Goal: Task Accomplishment & Management: Manage account settings

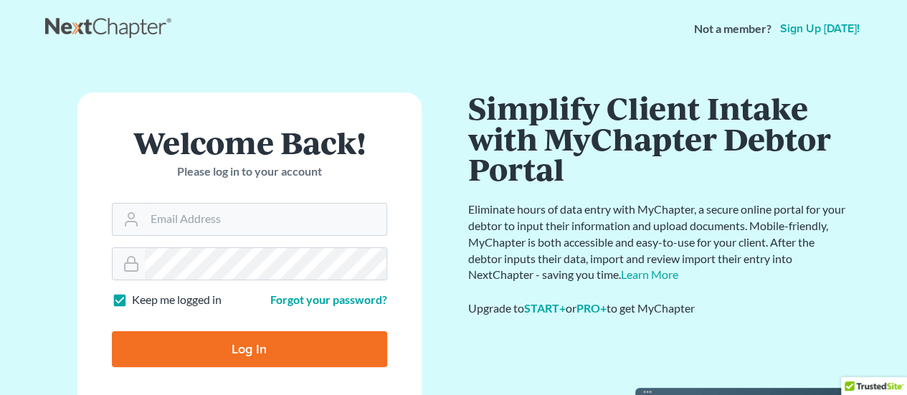
click at [821, 28] on link "Sign up today!" at bounding box center [819, 28] width 85 height 11
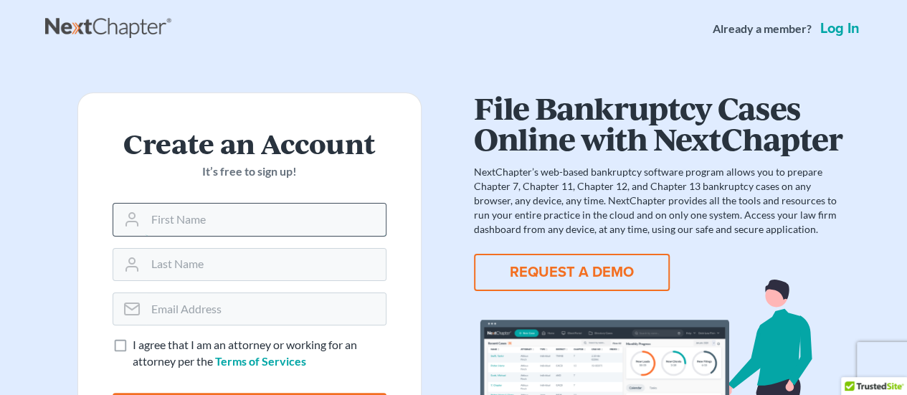
click at [193, 219] on input "text" at bounding box center [265, 220] width 240 height 32
type input "[PERSON_NAME]"
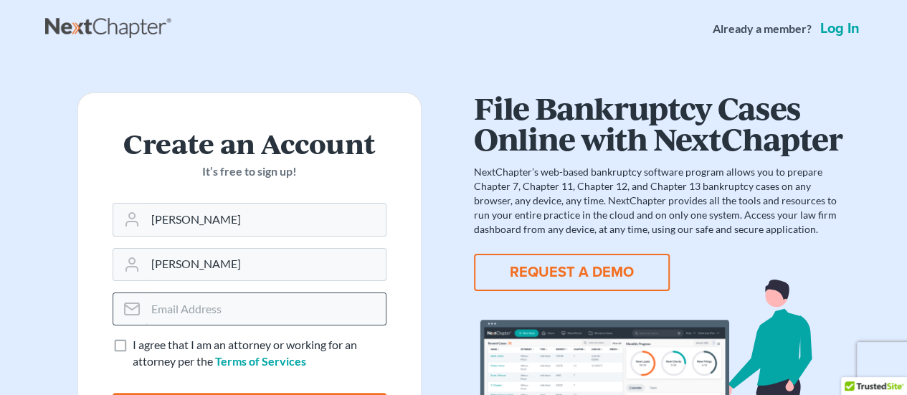
type input "Andrews"
click at [173, 318] on input "email" at bounding box center [265, 309] width 240 height 32
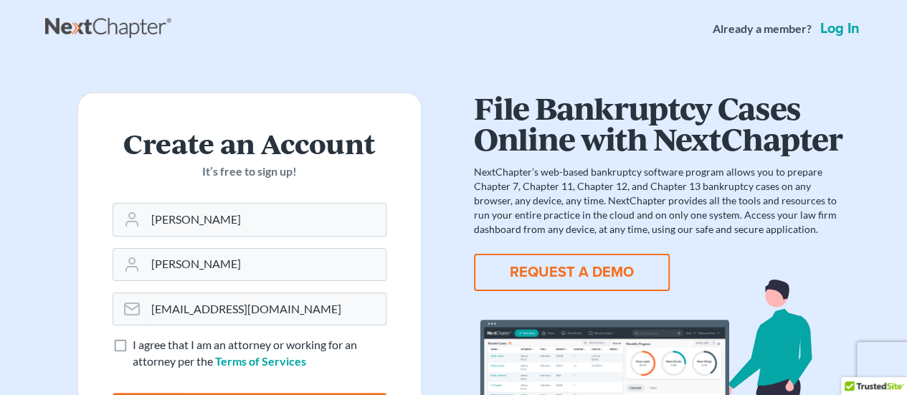
type input "sclary@kmd.law"
click at [133, 345] on label "I agree that I am an attorney or working for an attorney per the Terms of Servi…" at bounding box center [260, 353] width 254 height 33
click at [138, 345] on input "I agree that I am an attorney or working for an attorney per the Terms of Servi…" at bounding box center [142, 341] width 9 height 9
checkbox input "true"
click at [115, 365] on div "I agree that I am an attorney or working for an attorney per the Terms of Servi…" at bounding box center [250, 353] width 274 height 33
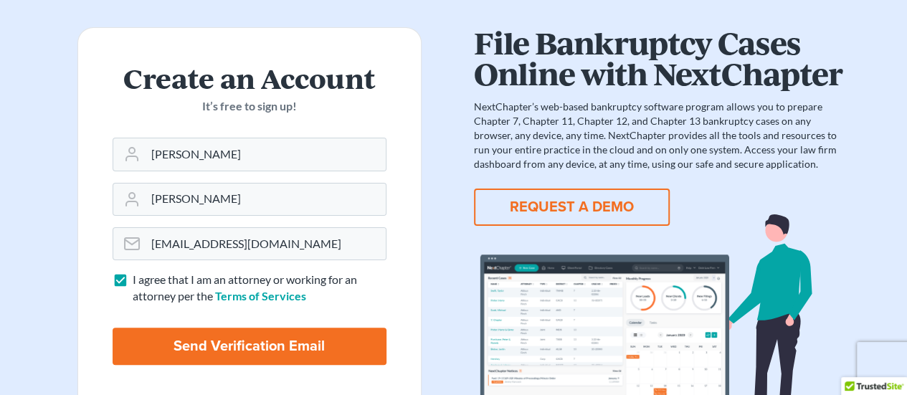
scroll to position [86, 0]
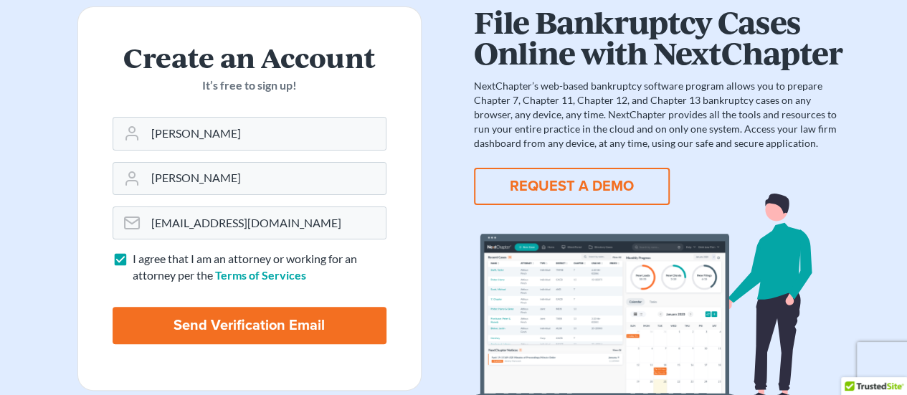
click at [193, 325] on input "Send Verification Email" at bounding box center [250, 325] width 274 height 37
type input "Thinking..."
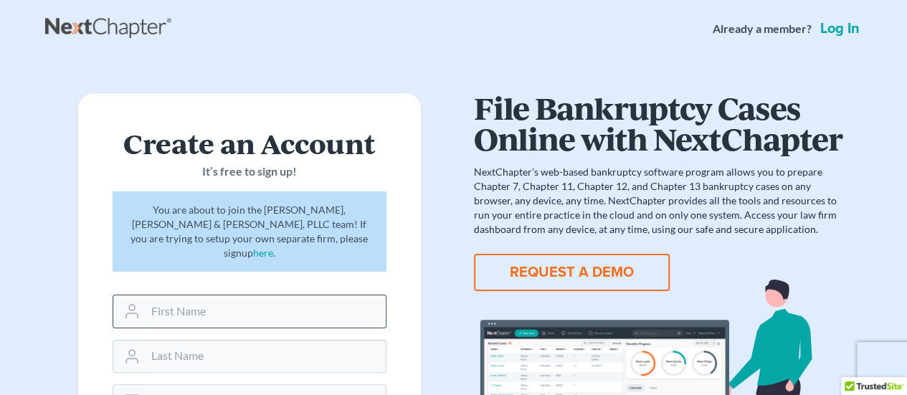
click at [255, 295] on input "text" at bounding box center [265, 311] width 240 height 32
type input "[PERSON_NAME]"
type input "A"
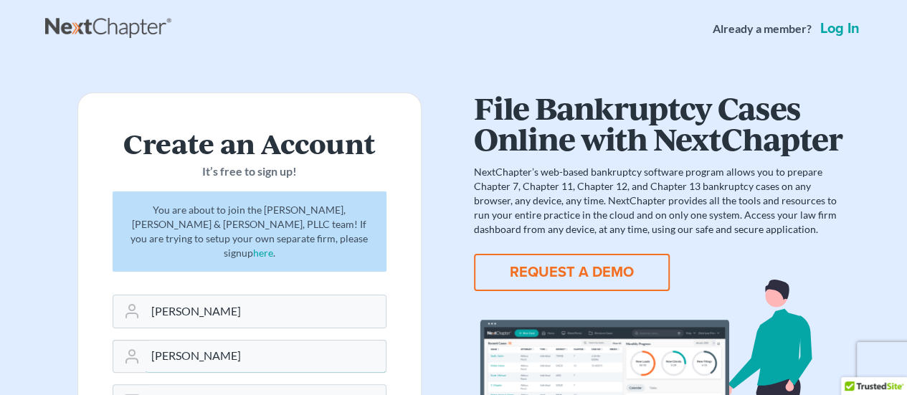
type input "[PERSON_NAME]"
click at [407, 279] on form "Create an Account It’s free to sign up! You are about to join the [PERSON_NAME]…" at bounding box center [249, 330] width 344 height 476
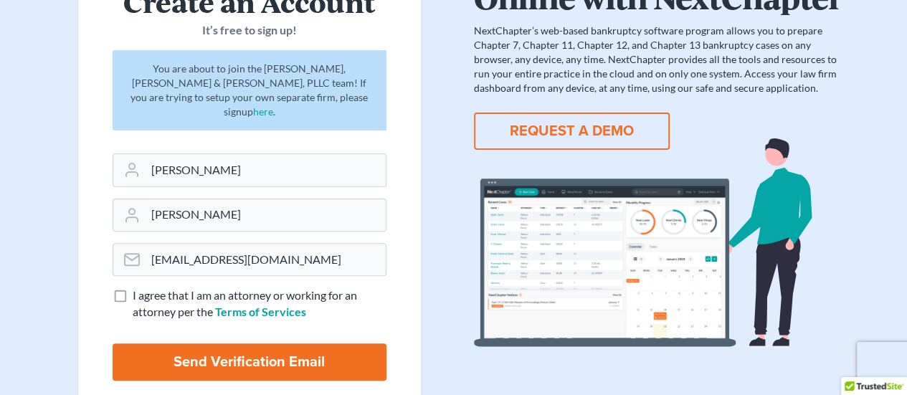
scroll to position [143, 0]
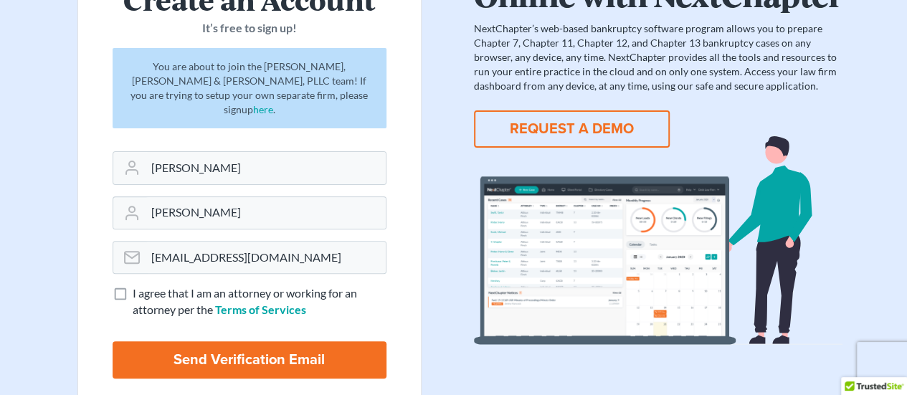
click at [133, 285] on label "I agree that I am an attorney or working for an attorney per the Terms of Servi…" at bounding box center [260, 301] width 254 height 33
click at [138, 285] on input "I agree that I am an attorney or working for an attorney per the Terms of Servi…" at bounding box center [142, 289] width 9 height 9
checkbox input "true"
click at [210, 341] on input "Send Verification Email" at bounding box center [250, 359] width 274 height 37
type input "Thinking..."
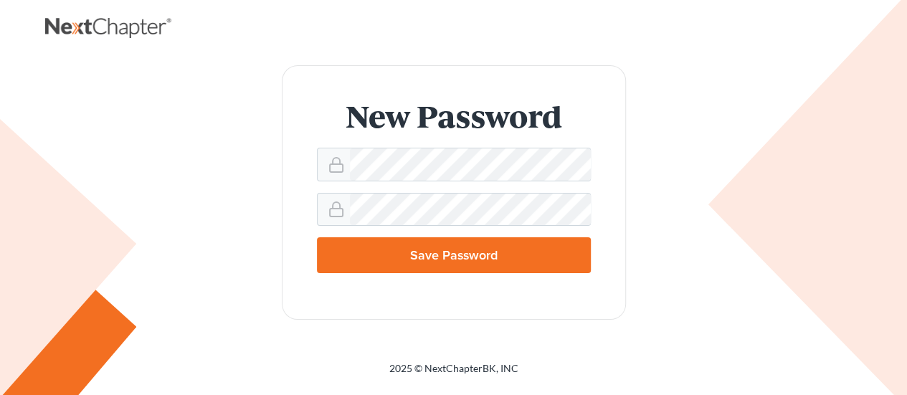
click at [434, 252] on input "Save Password" at bounding box center [454, 255] width 274 height 36
type input "Thinking..."
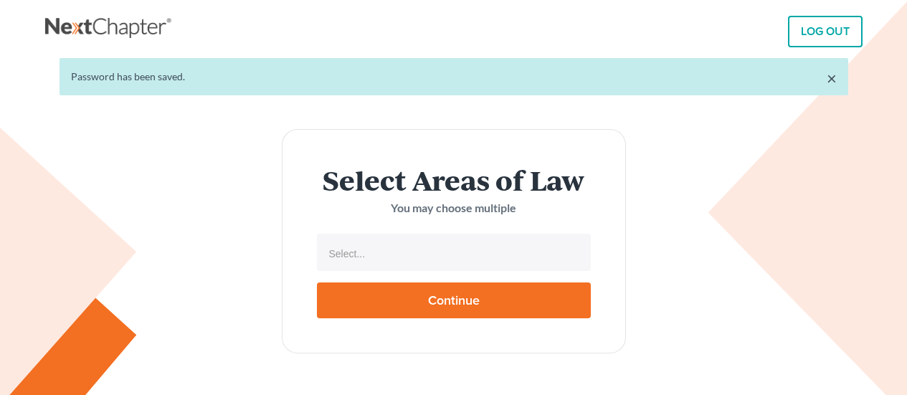
select select
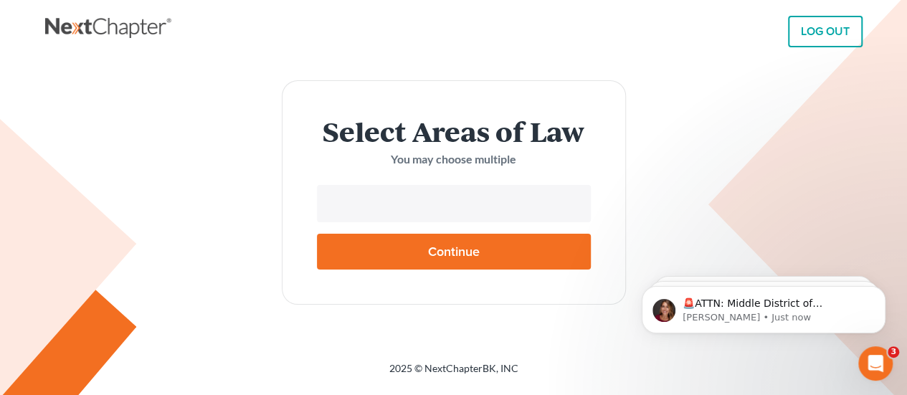
click at [476, 199] on input "text" at bounding box center [452, 204] width 254 height 21
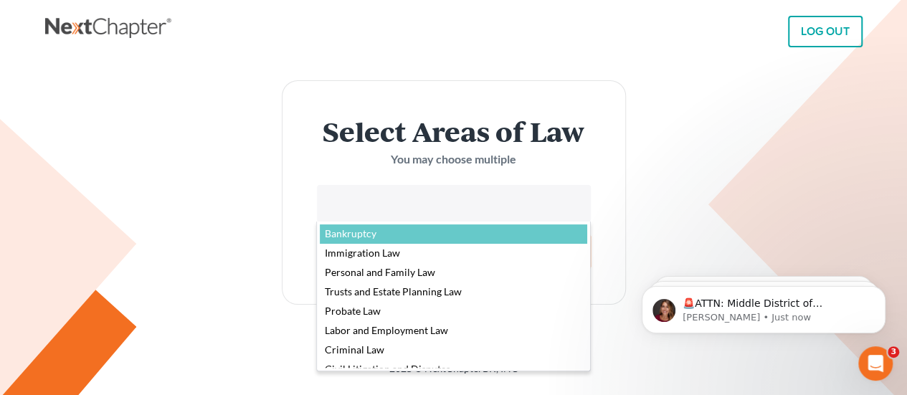
select select "4556"
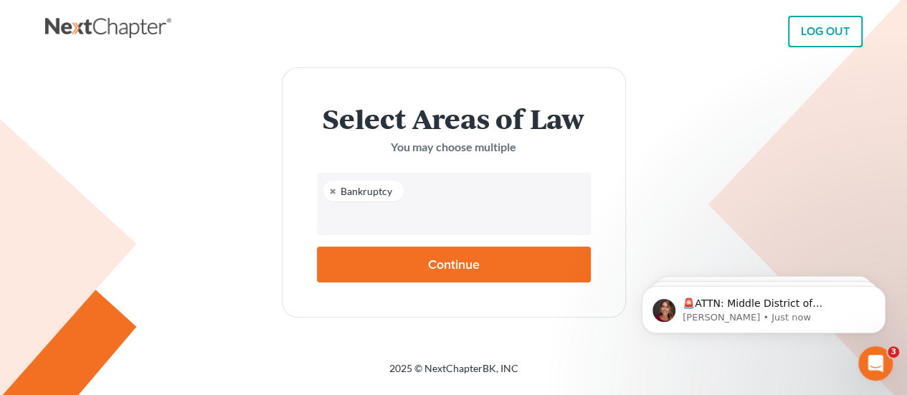
click at [424, 227] on input "text" at bounding box center [452, 217] width 254 height 21
click at [444, 221] on input "text" at bounding box center [452, 217] width 254 height 21
click at [611, 246] on body "LOG OUT × Password has been saved. Select Areas of Law You may choose multiple …" at bounding box center [453, 197] width 907 height 395
click at [421, 269] on input "Continue" at bounding box center [454, 265] width 274 height 36
type input "Thinking..."
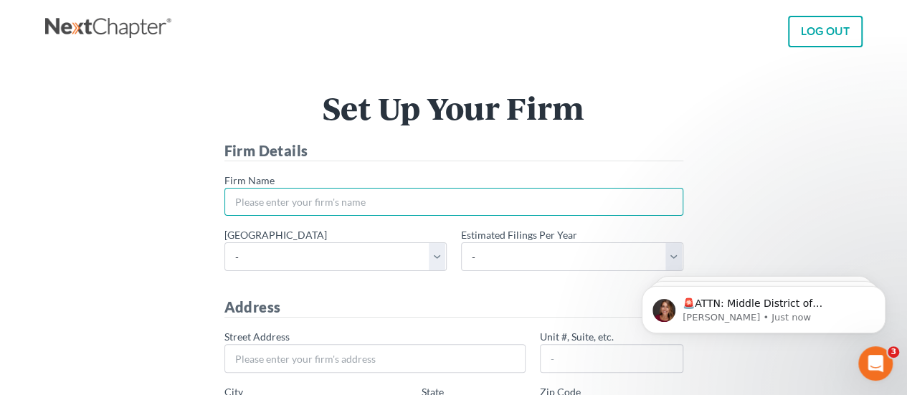
click at [411, 206] on input "* Firm Name" at bounding box center [453, 202] width 459 height 29
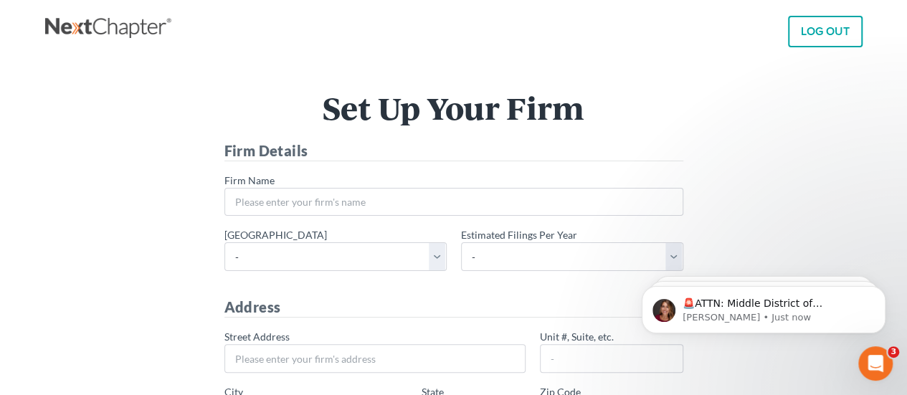
click at [247, 113] on h1 "Set Up Your Firm" at bounding box center [453, 107] width 788 height 31
click at [808, 34] on link "LOG OUT" at bounding box center [825, 32] width 75 height 32
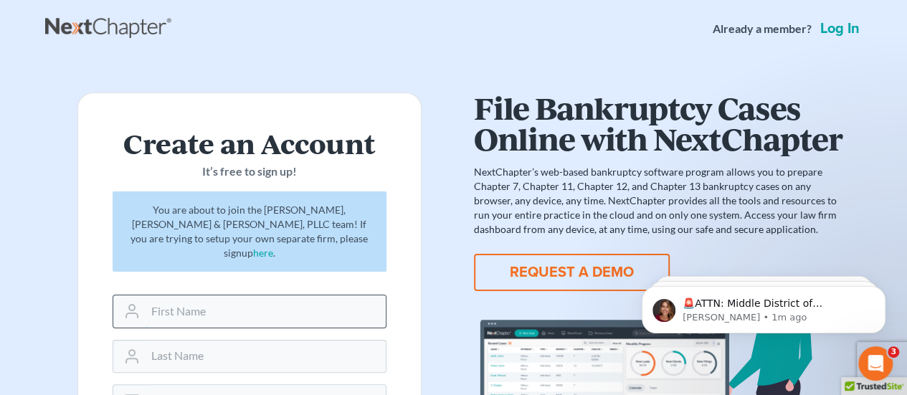
click at [262, 295] on input "text" at bounding box center [265, 311] width 240 height 32
type input "[PERSON_NAME]"
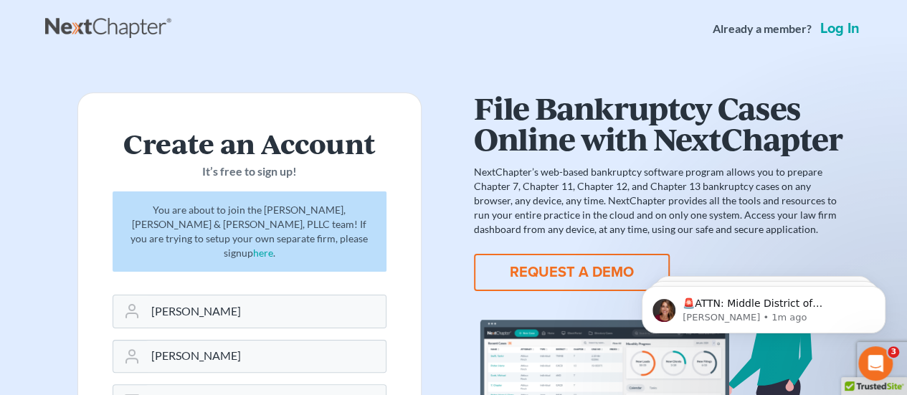
click at [404, 274] on form "Create an Account It’s free to sign up! You are about to join the Kearney, McWi…" at bounding box center [249, 330] width 344 height 476
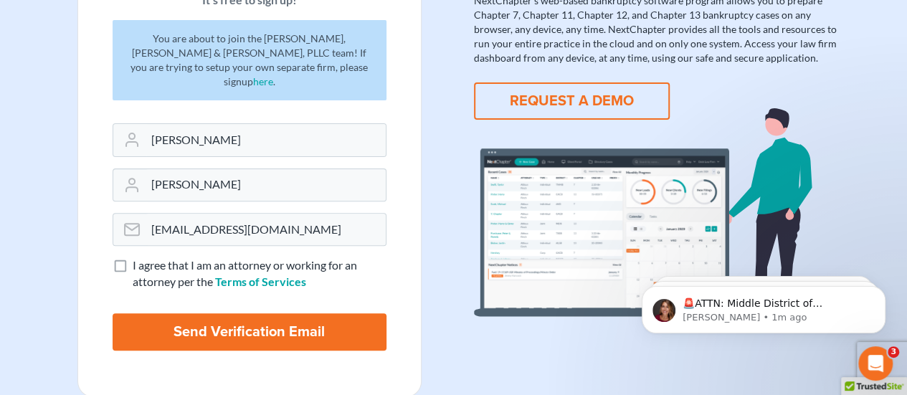
scroll to position [172, 0]
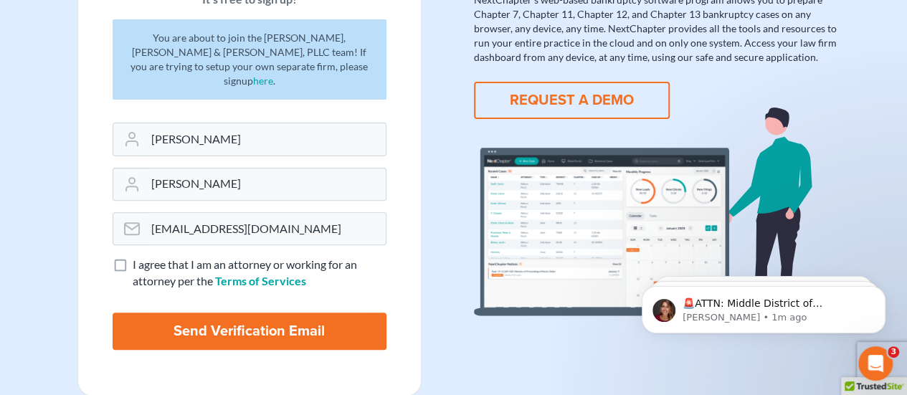
click at [133, 257] on label "I agree that I am an attorney or working for an attorney per the Terms of Servi…" at bounding box center [260, 273] width 254 height 33
click at [138, 257] on input "I agree that I am an attorney or working for an attorney per the Terms of Servi…" at bounding box center [142, 261] width 9 height 9
checkbox input "true"
click at [213, 312] on input "Send Verification Email" at bounding box center [250, 330] width 274 height 37
type input "Thinking..."
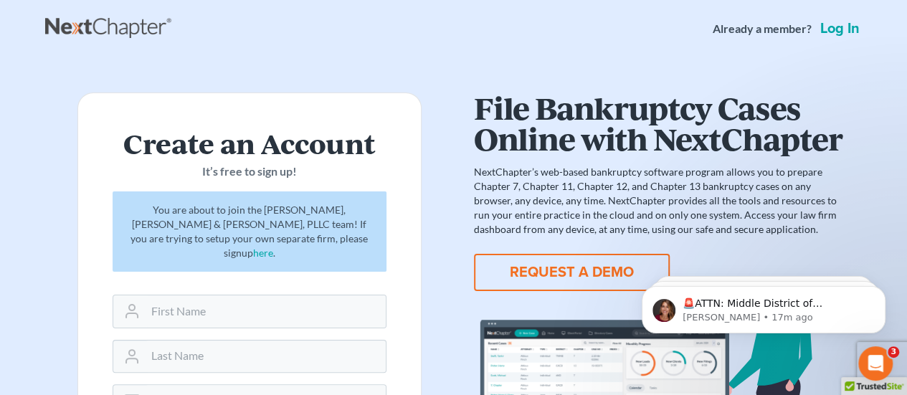
click at [844, 28] on link "Log in" at bounding box center [839, 28] width 45 height 14
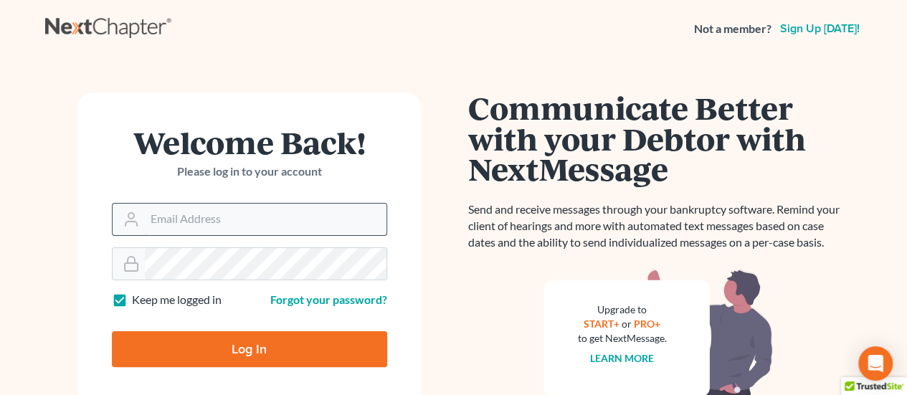
click at [315, 223] on input "Email Address" at bounding box center [266, 220] width 242 height 32
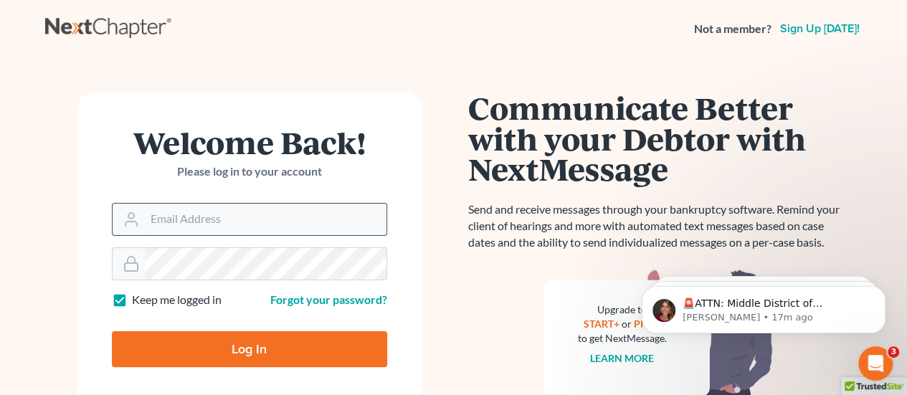
type input "sclary@kmd.law"
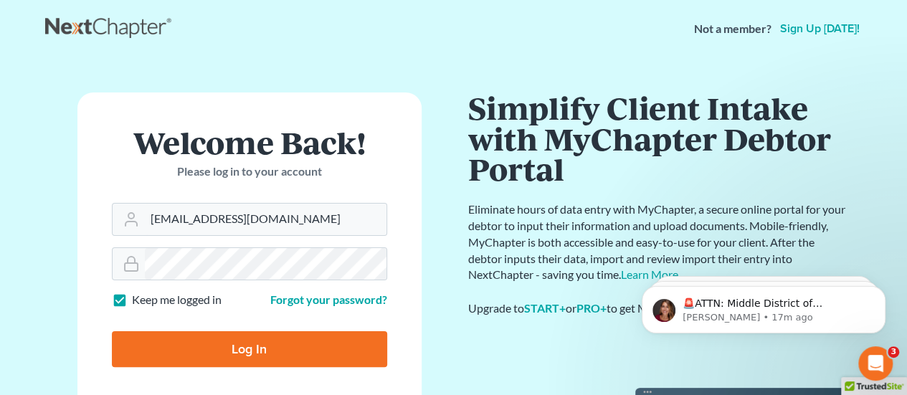
click at [279, 340] on input "Log In" at bounding box center [249, 349] width 275 height 36
type input "Thinking..."
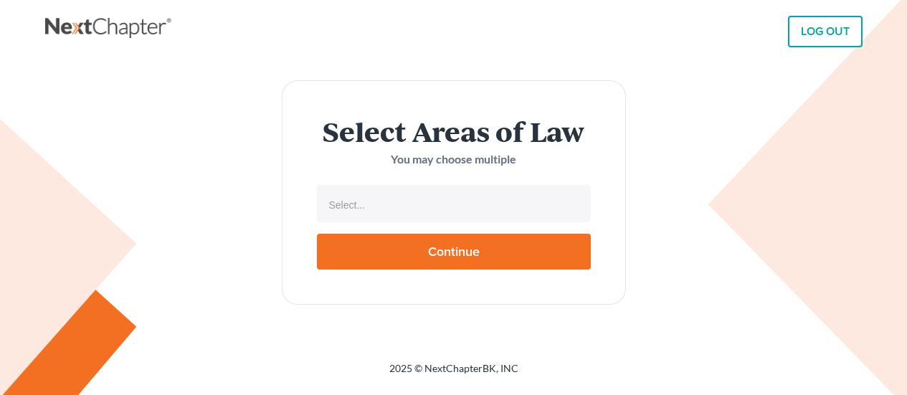
select select
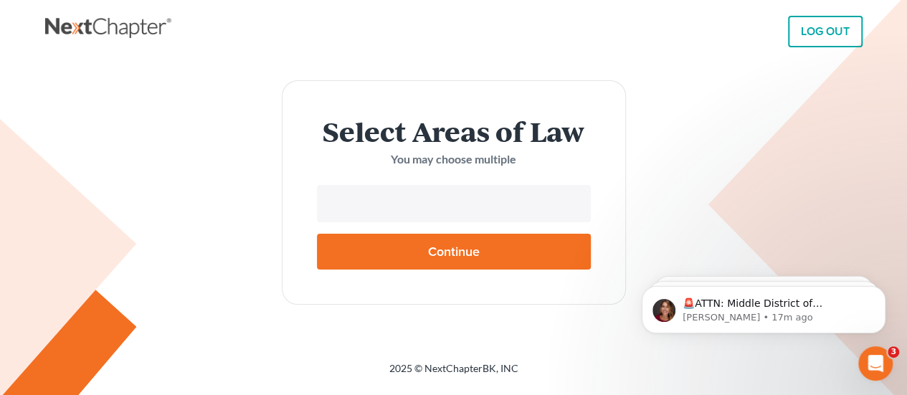
click at [422, 199] on input "text" at bounding box center [452, 204] width 254 height 21
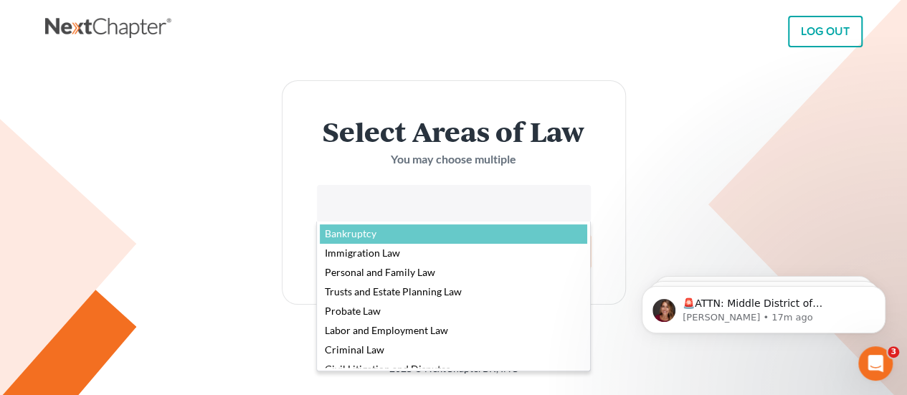
select select "4556"
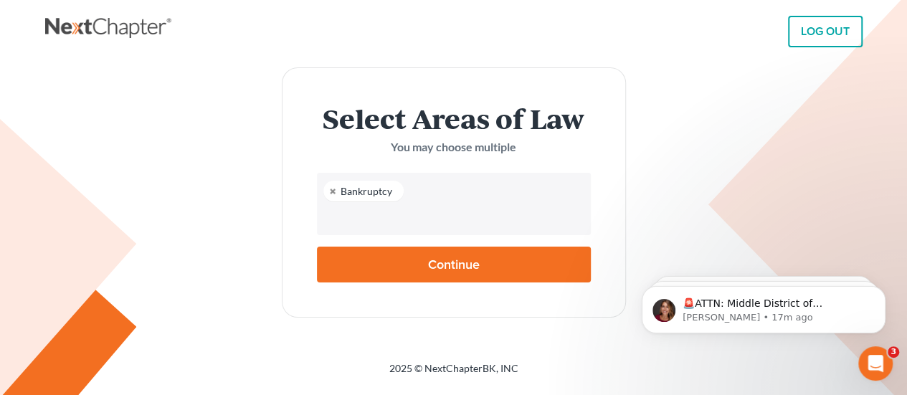
click at [413, 217] on input "text" at bounding box center [452, 217] width 254 height 21
click at [467, 267] on input "Continue" at bounding box center [454, 265] width 274 height 36
type input "Thinking..."
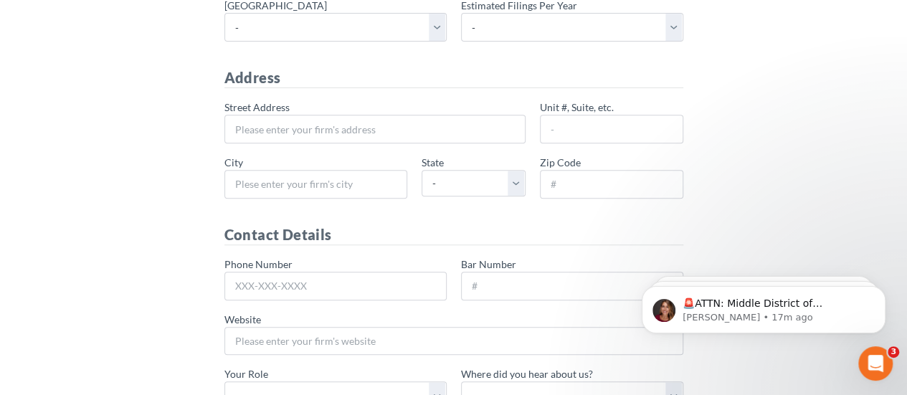
scroll to position [401, 0]
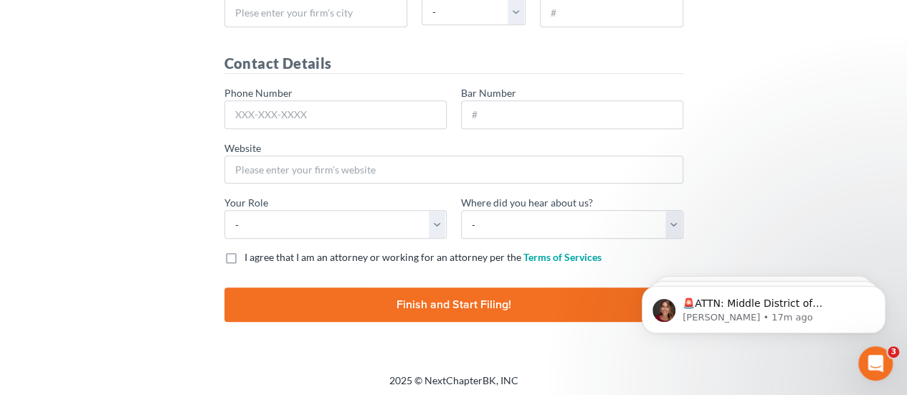
click at [492, 302] on input "Finish and Start Filing!" at bounding box center [453, 304] width 459 height 34
type input "Thinking..."
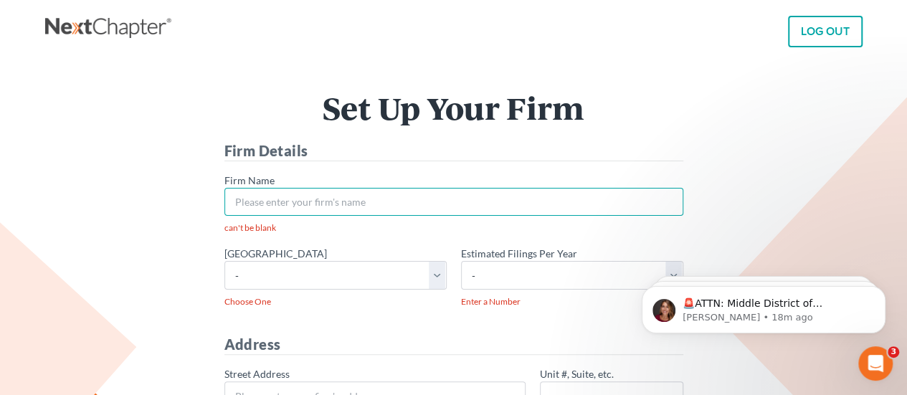
click at [431, 203] on input "* Firm Name" at bounding box center [453, 202] width 459 height 29
type input "[PERSON_NAME], [PERSON_NAME] & [PERSON_NAME], PLLC"
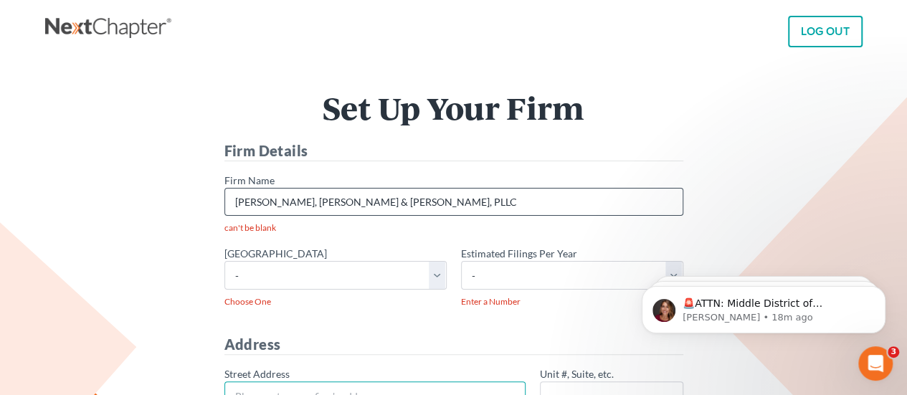
type input "55 [PERSON_NAME]"
type input "#150"
type input "[GEOGRAPHIC_DATA]"
select select "[GEOGRAPHIC_DATA]"
type input "77007"
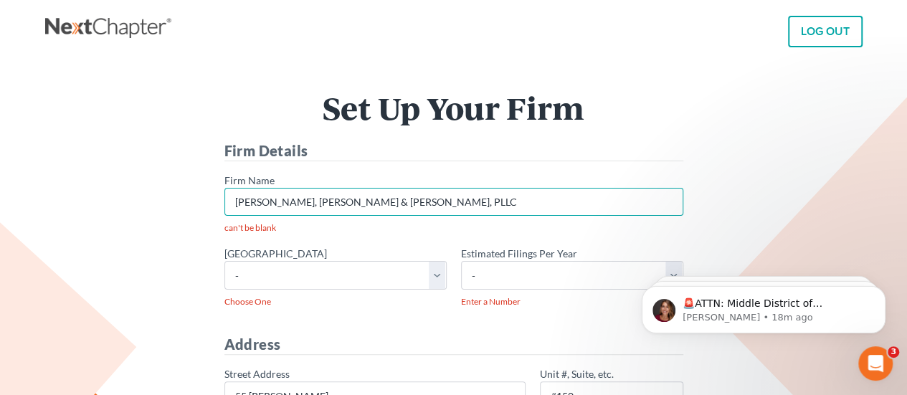
type input "[PHONE_NUMBER]"
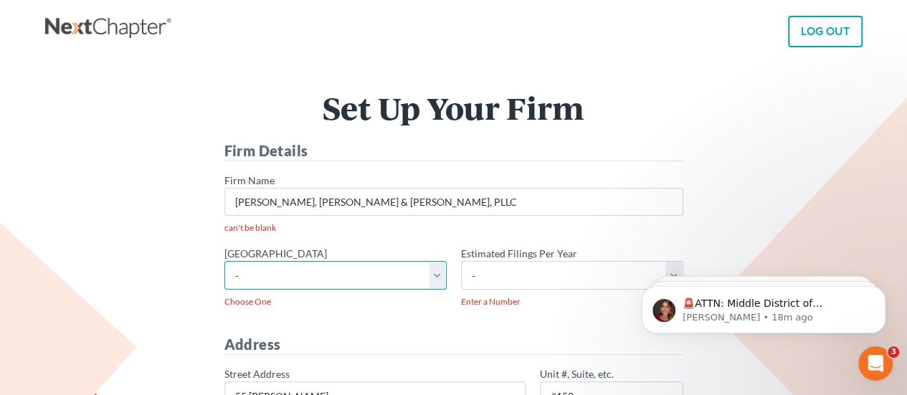
click at [367, 272] on select "- Alabama - Middle Alabama - Northern Alabama - Southern Alaska Arizona Arkansa…" at bounding box center [335, 275] width 222 height 29
select select "80"
click at [224, 261] on select "- Alabama - Middle Alabama - Northern Alabama - Southern Alaska Arizona Arkansa…" at bounding box center [335, 275] width 222 height 29
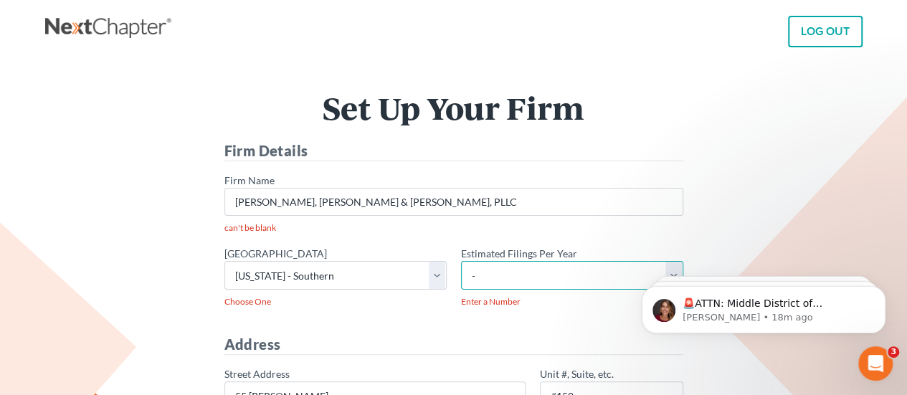
click at [540, 274] on select "- 1-10 11-50 50+" at bounding box center [572, 275] width 222 height 29
select select "50"
click at [461, 261] on select "- 1-10 11-50 50+" at bounding box center [572, 275] width 222 height 29
click at [454, 305] on div "* Estimated Filings Per Year - 1-10 11-50 50+ Enter a Number" at bounding box center [572, 277] width 236 height 62
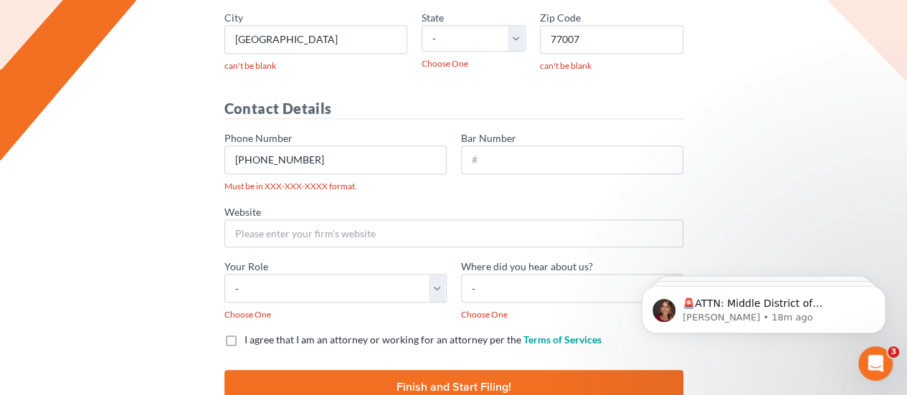
scroll to position [459, 0]
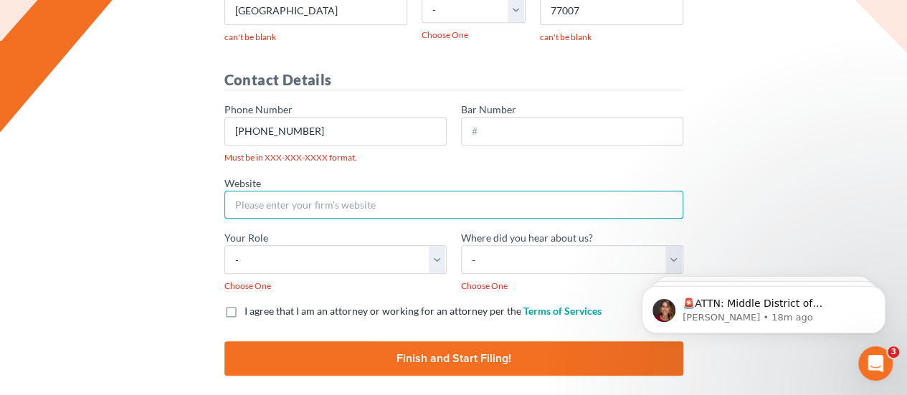
click at [393, 199] on input "Website" at bounding box center [453, 205] width 459 height 29
type input "[DOMAIN_NAME]"
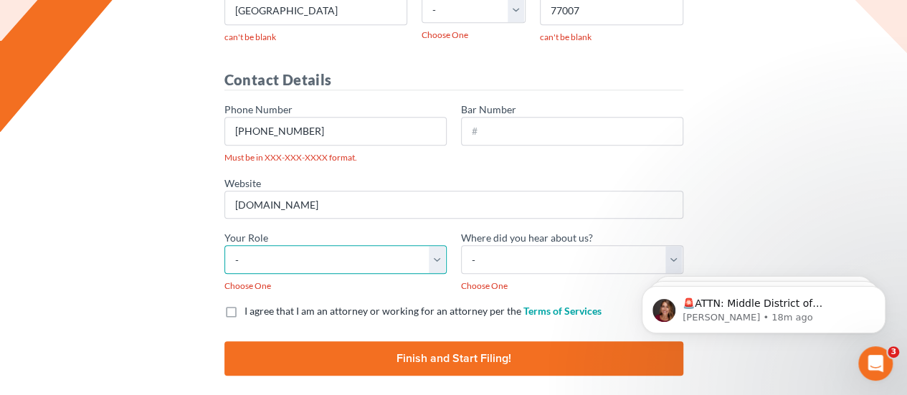
click at [391, 257] on select "- Attorney Paralegal Assistant" at bounding box center [335, 259] width 222 height 29
select select "paralegal"
click at [224, 245] on select "- Attorney Paralegal Assistant" at bounding box center [335, 259] width 222 height 29
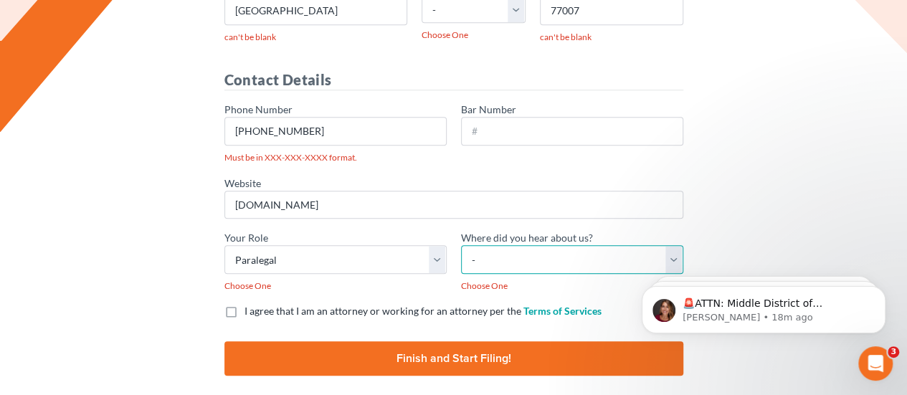
click at [526, 255] on select "- Bar association Capterra Clio Email Facebook Google Word of mouth Other" at bounding box center [572, 259] width 222 height 29
click at [461, 245] on select "- Bar association Capterra Clio Email Facebook Google Word of mouth Other" at bounding box center [572, 259] width 222 height 29
click at [517, 262] on select "- Bar association Capterra Clio Email Facebook Google Word of mouth Other" at bounding box center [572, 259] width 222 height 29
select select "Word of Mouth"
click at [461, 245] on select "- Bar association Capterra Clio Email Facebook Google Word of mouth Other" at bounding box center [572, 259] width 222 height 29
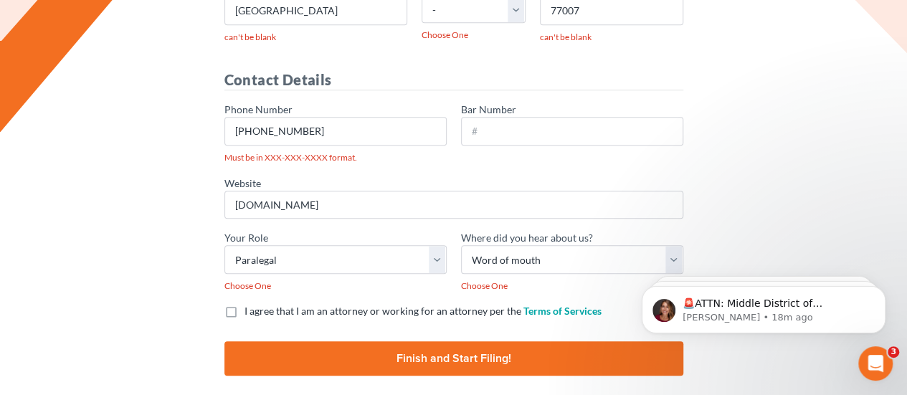
click at [420, 279] on span "Choose One" at bounding box center [335, 285] width 222 height 13
click at [244, 304] on label "I agree that I am an attorney or working for an attorney per the Terms of Servi…" at bounding box center [422, 311] width 357 height 14
click at [250, 304] on input "I agree that I am an attorney or working for an attorney per the Terms of Servi…" at bounding box center [254, 308] width 9 height 9
checkbox input "true"
click at [437, 352] on input "Finish and Start Filing!" at bounding box center [453, 358] width 459 height 34
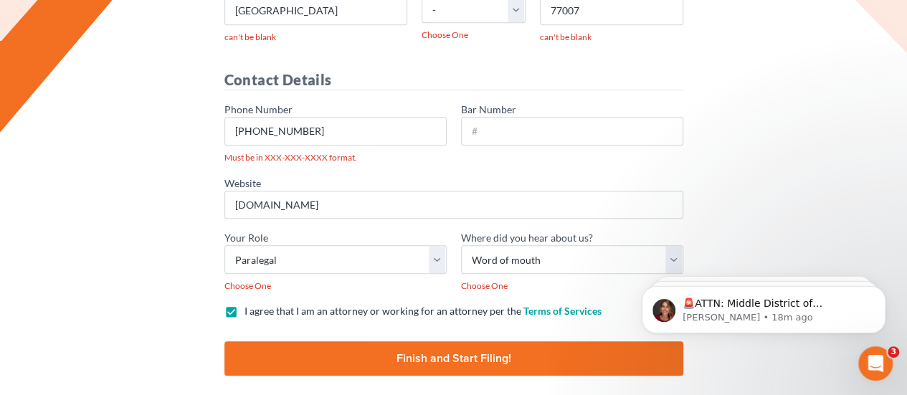
type input "Thinking..."
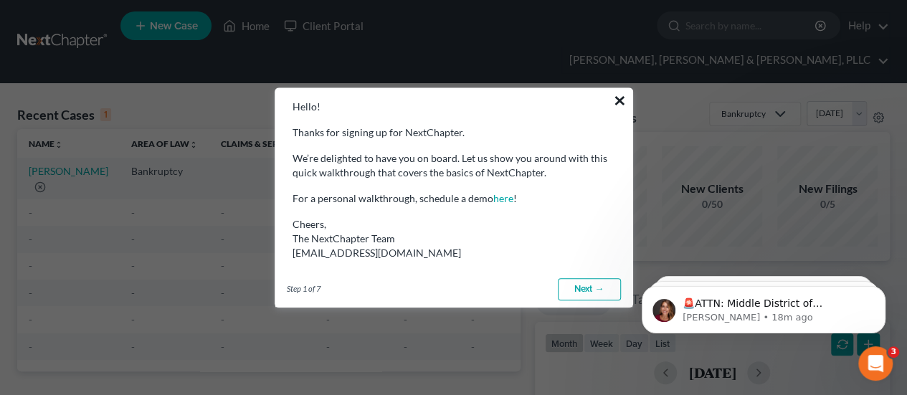
click at [621, 99] on button "×" at bounding box center [620, 100] width 14 height 23
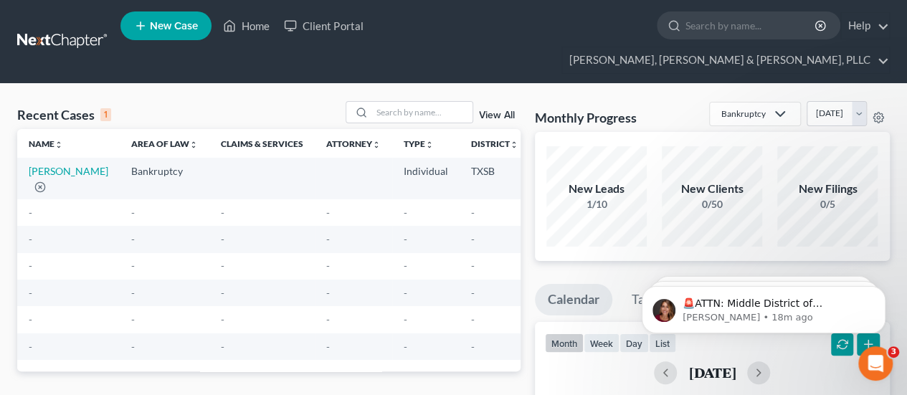
click at [176, 32] on span "New Case" at bounding box center [174, 26] width 48 height 11
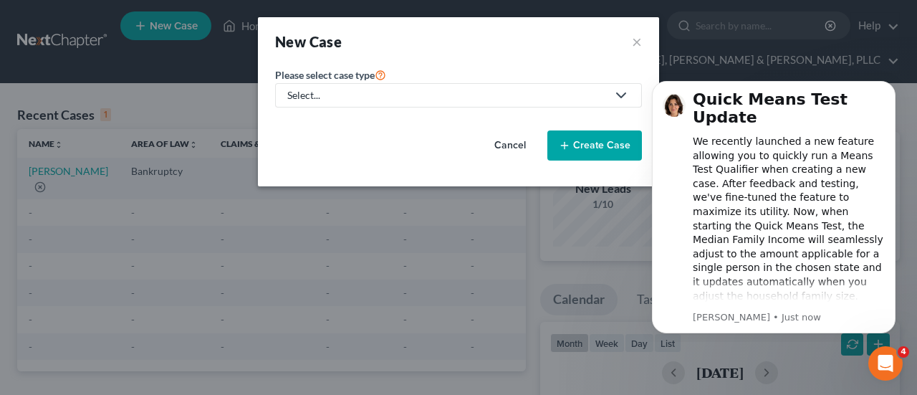
click at [446, 92] on div "Select..." at bounding box center [447, 95] width 320 height 14
click at [404, 122] on div "Bankruptcy" at bounding box center [351, 124] width 125 height 14
select select "79"
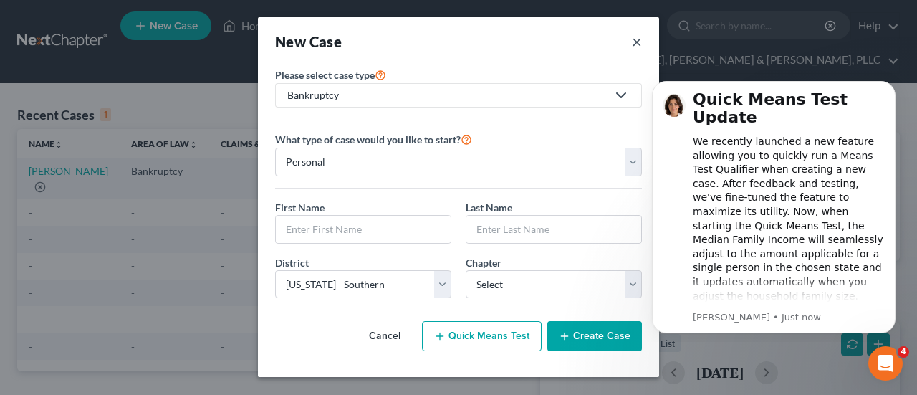
click at [637, 42] on button "×" at bounding box center [637, 42] width 10 height 20
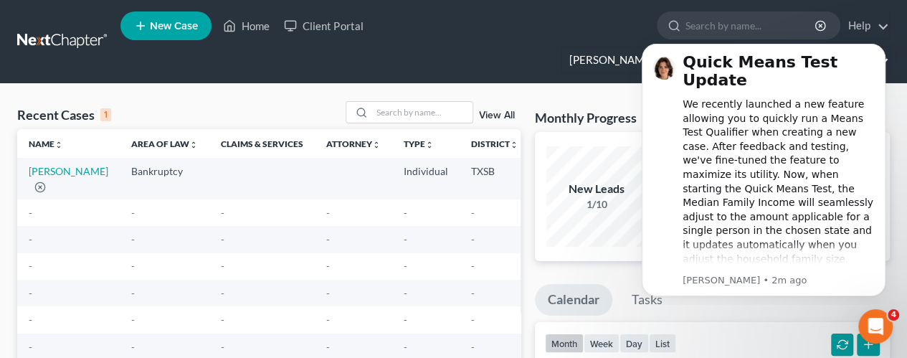
click at [880, 47] on link "[PERSON_NAME], [PERSON_NAME] & [PERSON_NAME], PLLC" at bounding box center [725, 60] width 327 height 26
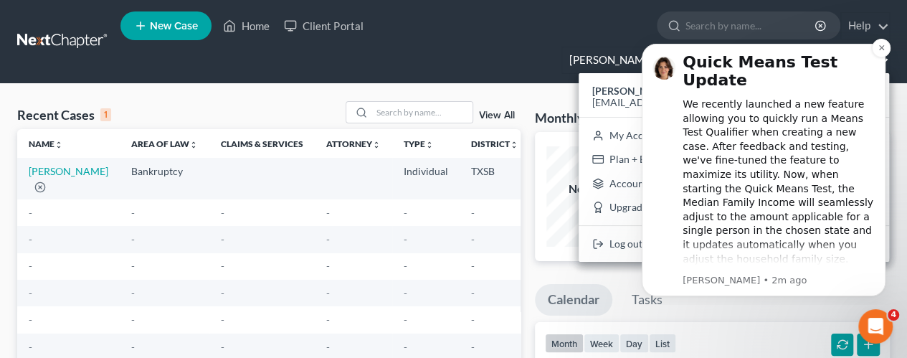
click at [765, 97] on div "We recently launched a new feature allowing you to quickly run a Means Test Qua…" at bounding box center [778, 195] width 192 height 196
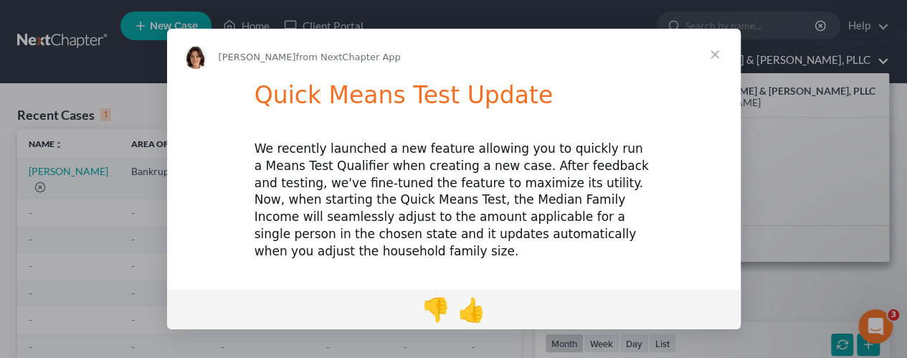
click at [712, 51] on span "Close" at bounding box center [715, 55] width 52 height 52
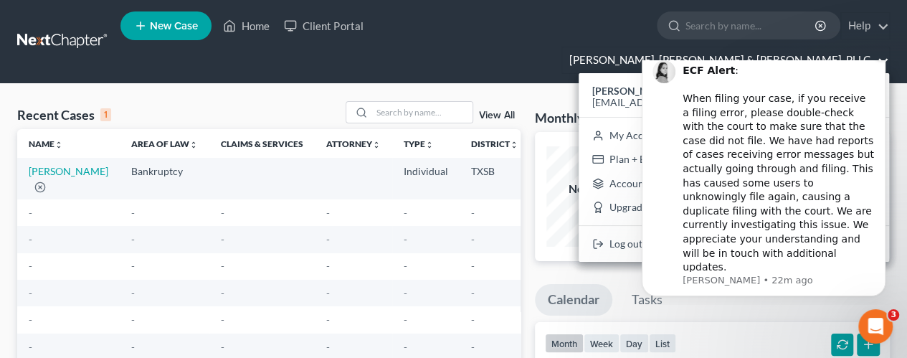
click at [884, 55] on icon "Dismiss notification" at bounding box center [881, 51] width 8 height 8
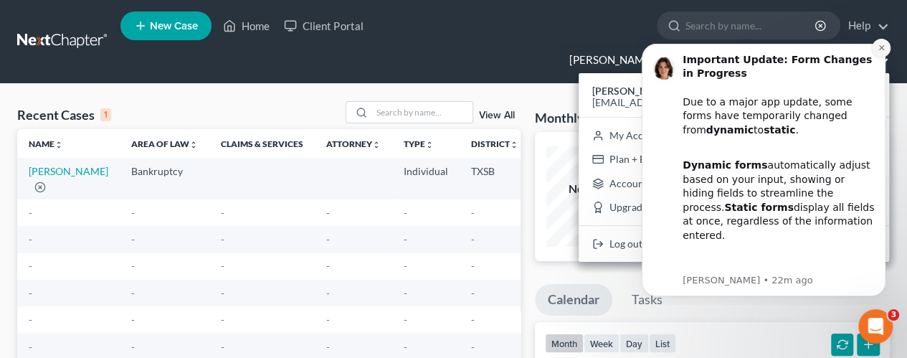
click at [884, 44] on icon "Dismiss notification" at bounding box center [881, 48] width 8 height 8
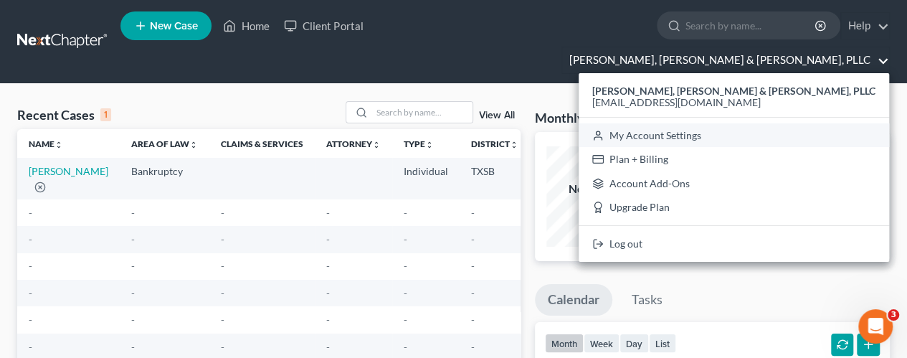
click at [790, 123] on link "My Account Settings" at bounding box center [733, 135] width 310 height 24
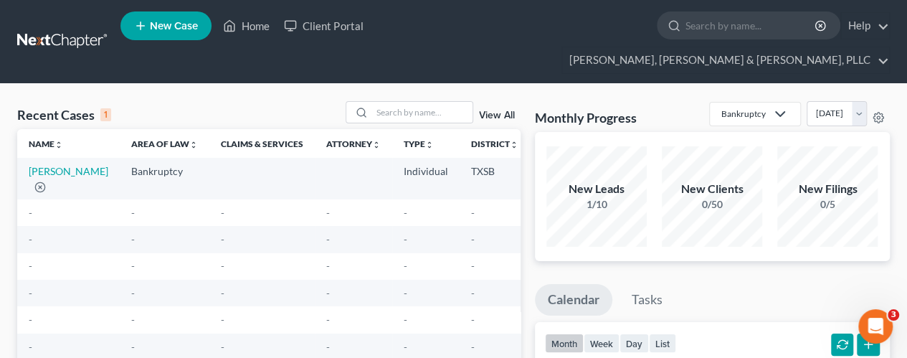
select select "79"
select select "24"
select select "45"
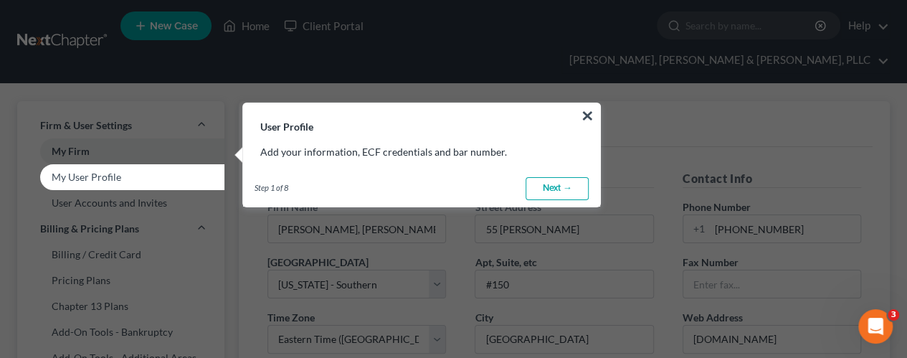
click at [580, 111] on h3 "User Profile" at bounding box center [421, 118] width 357 height 30
click at [588, 120] on button "×" at bounding box center [587, 115] width 14 height 23
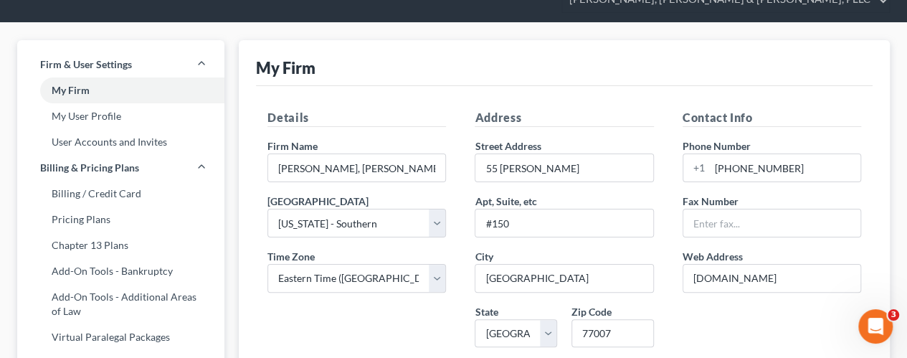
scroll to position [56, 0]
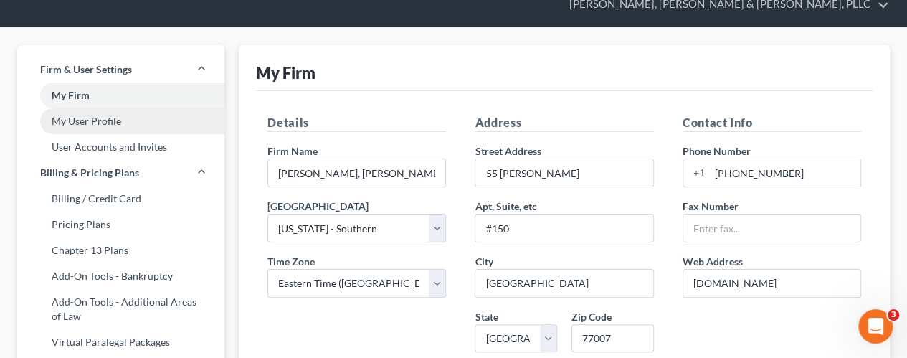
click at [150, 108] on link "My User Profile" at bounding box center [120, 121] width 207 height 26
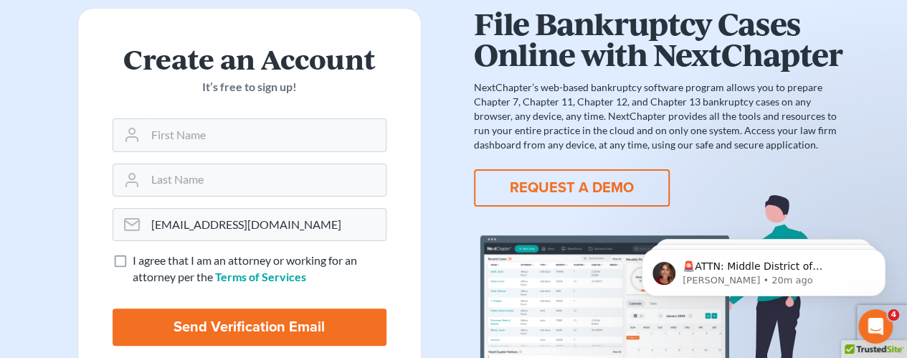
scroll to position [86, 0]
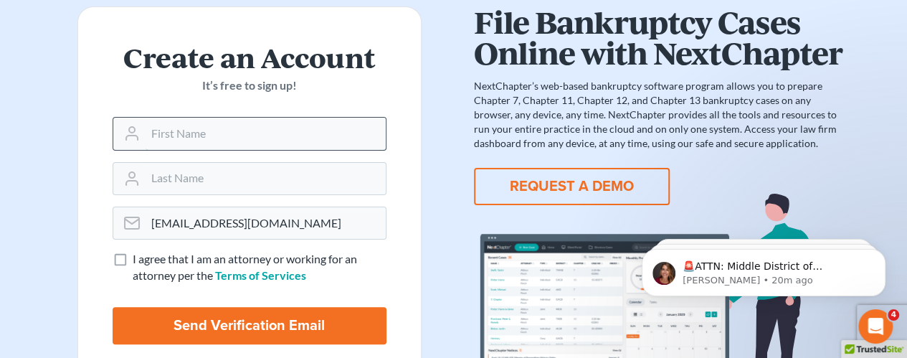
click at [302, 118] on input "text" at bounding box center [265, 134] width 240 height 32
click at [389, 75] on form "Create an Account It’s free to sign up! You are about to join the [PERSON_NAME]…" at bounding box center [249, 198] width 344 height 384
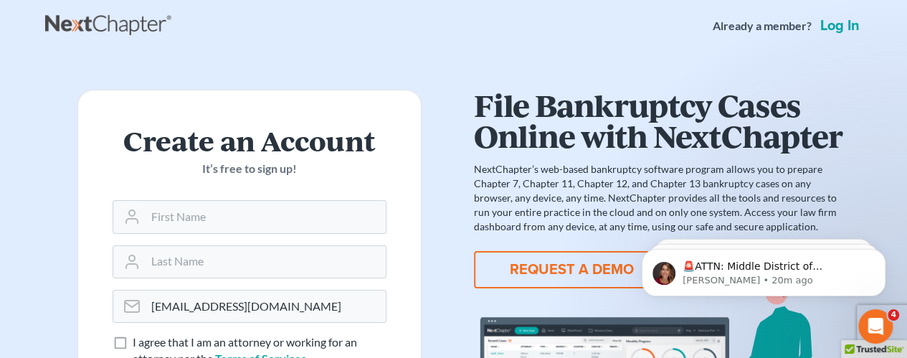
scroll to position [0, 0]
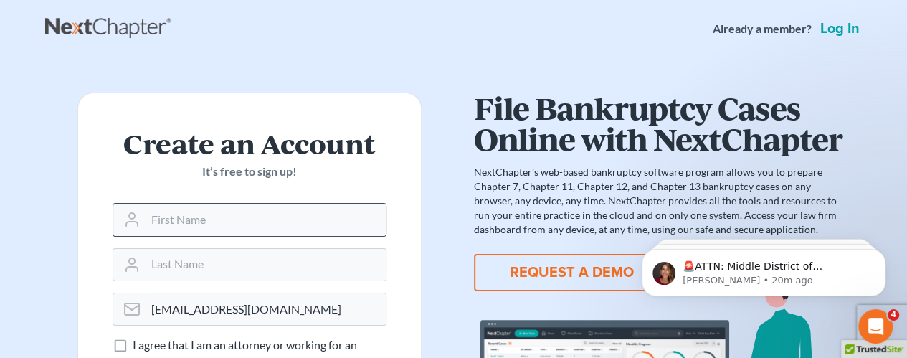
click at [311, 203] on div at bounding box center [250, 219] width 274 height 33
click at [211, 221] on input "text" at bounding box center [265, 220] width 240 height 32
type input "[PERSON_NAME]"
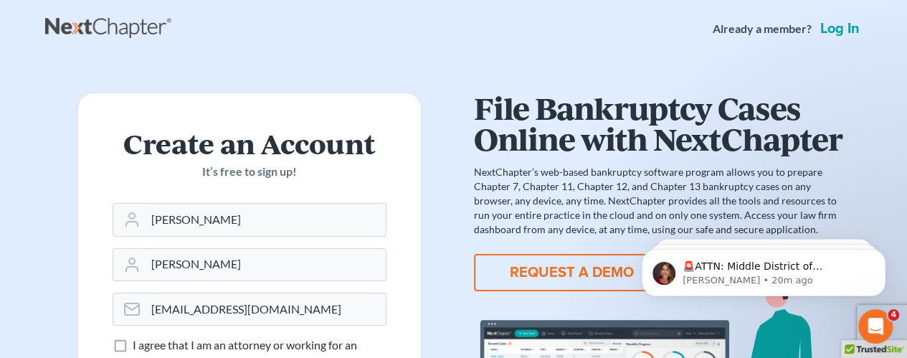
click at [378, 135] on h2 "Create an Account" at bounding box center [250, 143] width 274 height 30
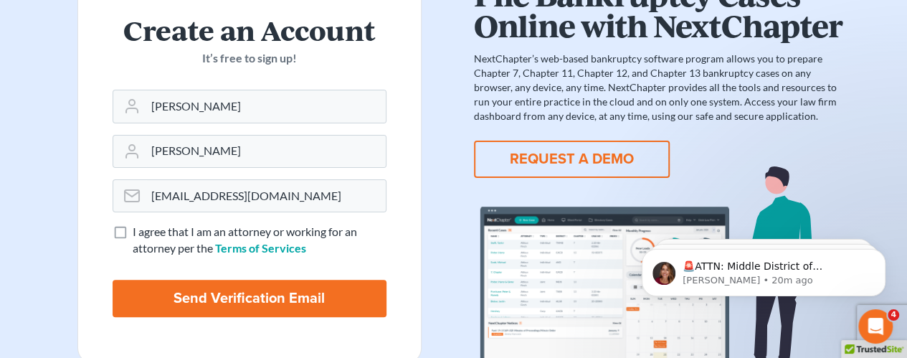
scroll to position [115, 0]
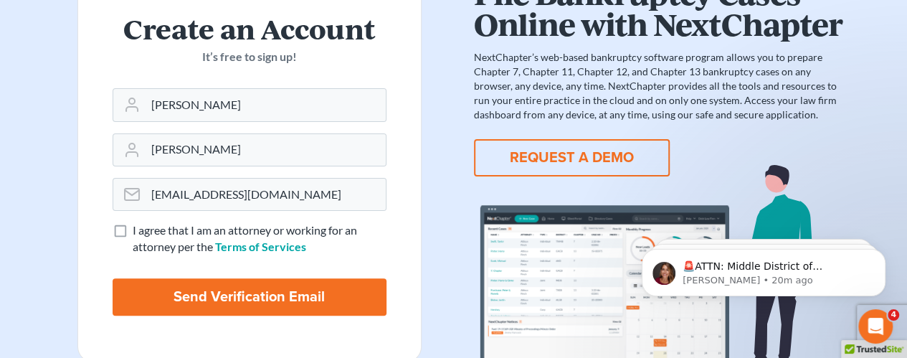
click at [133, 231] on label "I agree that I am an attorney or working for an attorney per the Terms of Servi…" at bounding box center [260, 238] width 254 height 33
click at [138, 231] on input "I agree that I am an attorney or working for an attorney per the Terms of Servi…" at bounding box center [142, 226] width 9 height 9
checkbox input "true"
click at [291, 291] on input "Send Verification Email" at bounding box center [250, 296] width 274 height 37
type input "Thinking..."
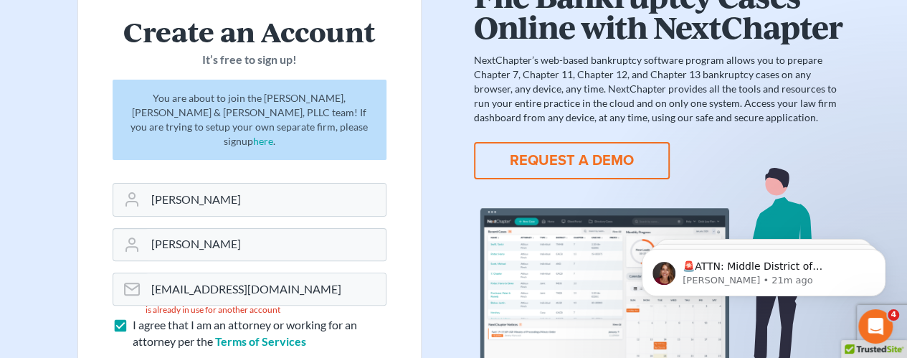
scroll to position [86, 0]
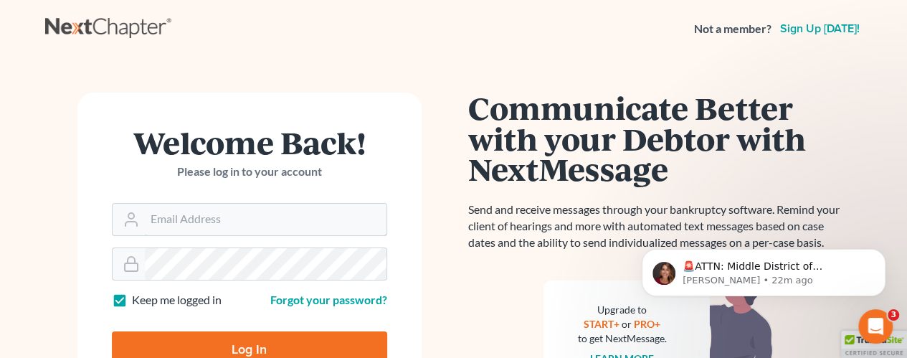
type input "[EMAIL_ADDRESS][DOMAIN_NAME]"
click at [239, 339] on input "Log In" at bounding box center [249, 349] width 275 height 36
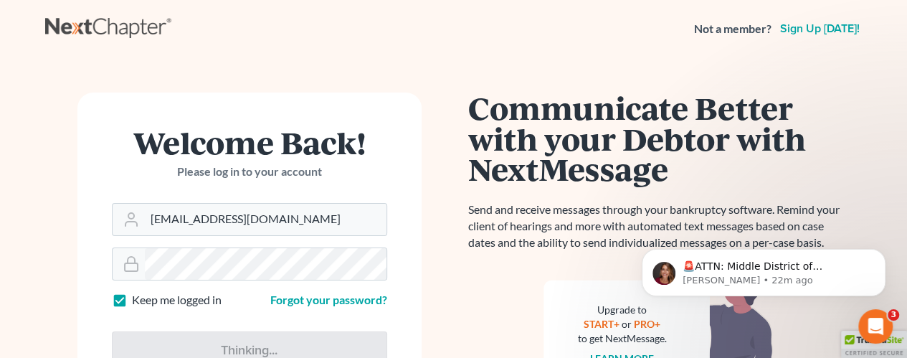
type input "Thinking..."
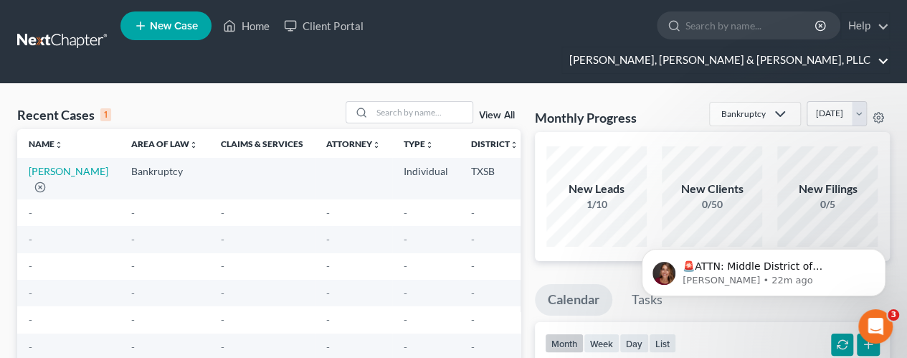
click at [844, 47] on link "[PERSON_NAME], [PERSON_NAME] & [PERSON_NAME], PLLC" at bounding box center [725, 60] width 327 height 26
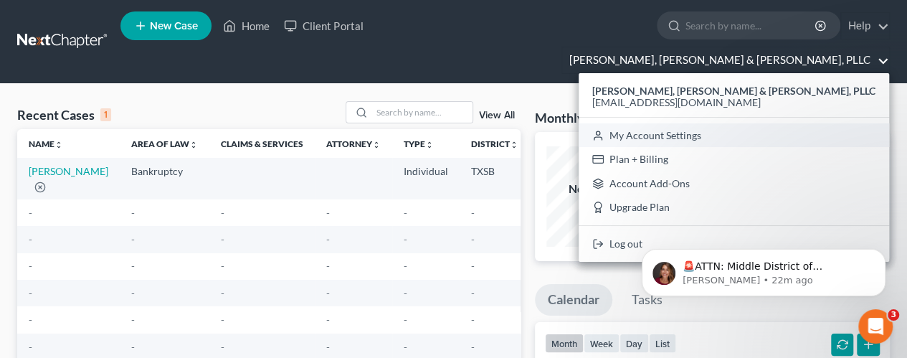
click at [798, 123] on link "My Account Settings" at bounding box center [733, 135] width 310 height 24
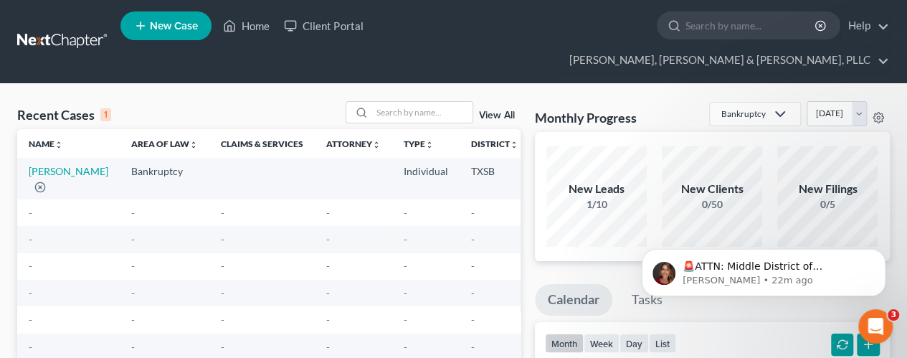
select select "24"
select select "45"
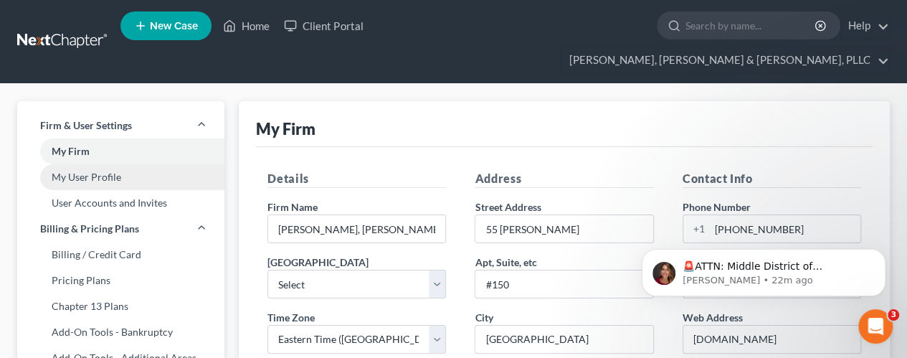
click at [120, 164] on link "My User Profile" at bounding box center [120, 177] width 207 height 26
select select "45"
select select "paralegal"
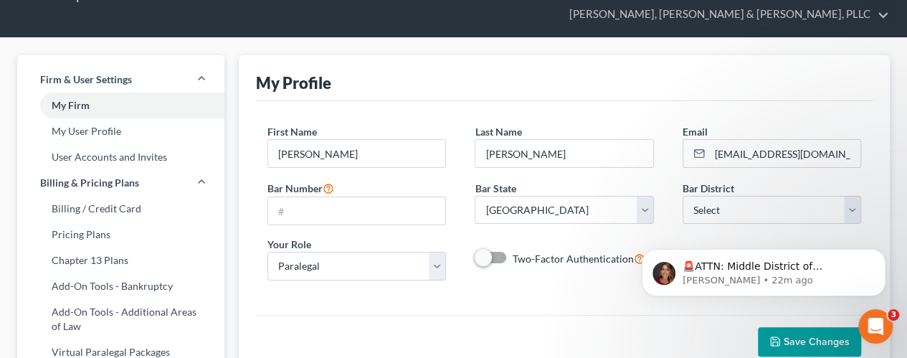
scroll to position [44, 0]
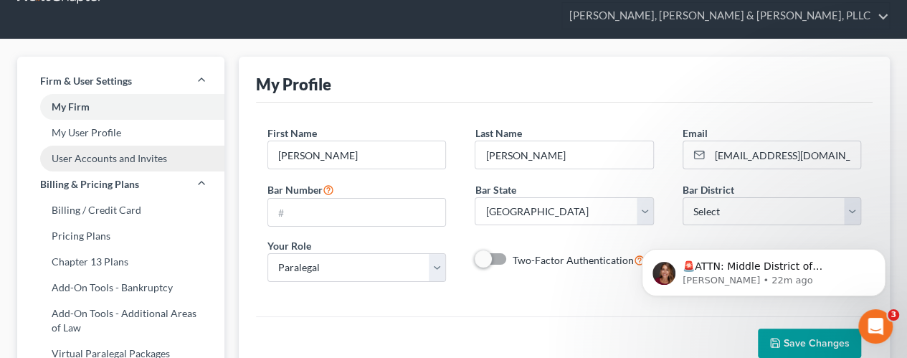
click at [132, 145] on link "User Accounts and Invites" at bounding box center [120, 158] width 207 height 26
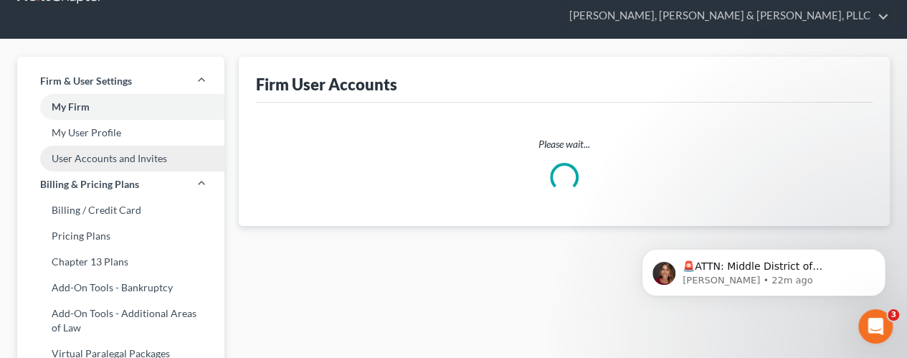
scroll to position [1, 0]
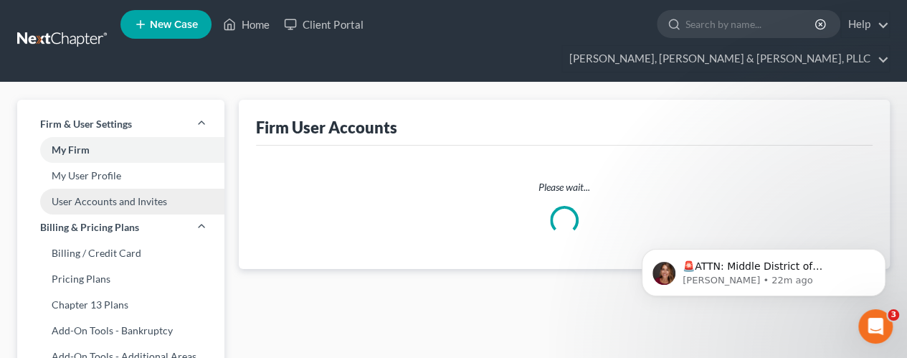
select select "1"
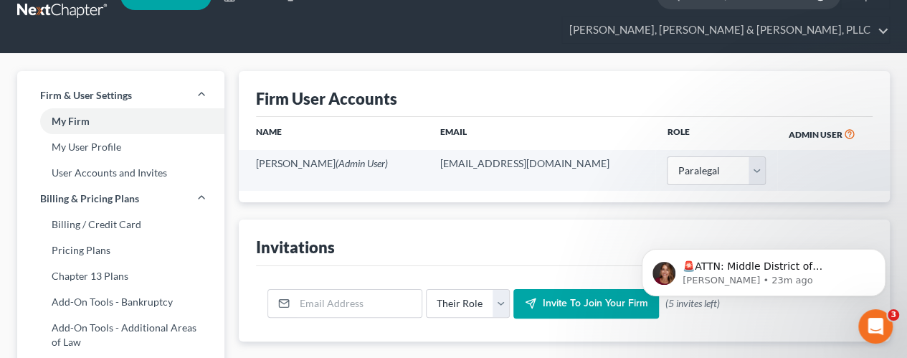
scroll to position [0, 0]
